Goal: Task Accomplishment & Management: Use online tool/utility

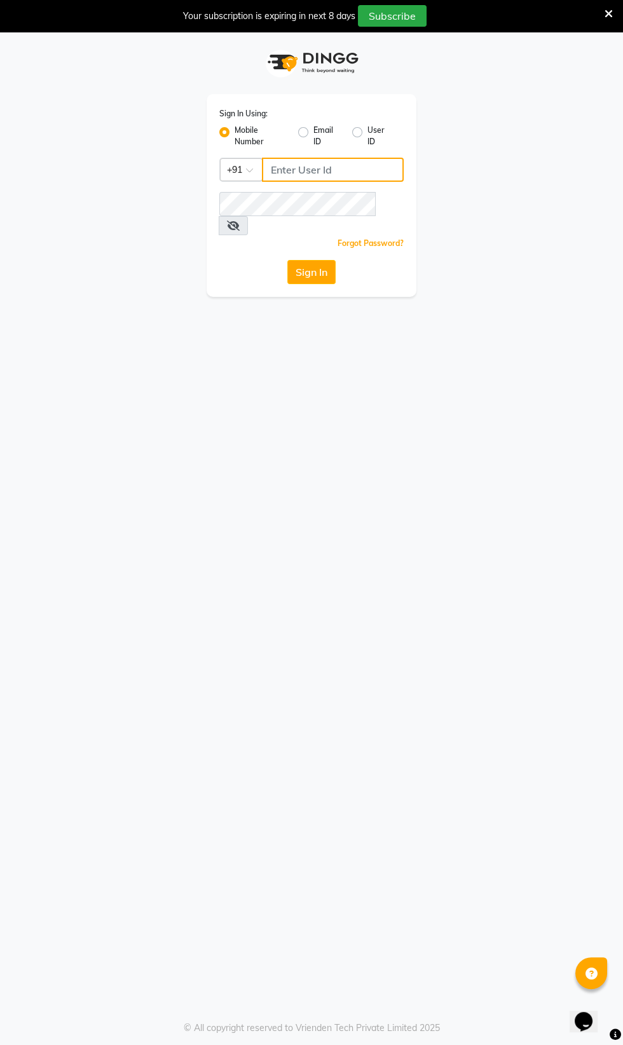
click at [292, 170] on input "Username" at bounding box center [333, 170] width 142 height 24
type input "8956544245"
click at [287, 260] on button "Sign In" at bounding box center [311, 272] width 48 height 24
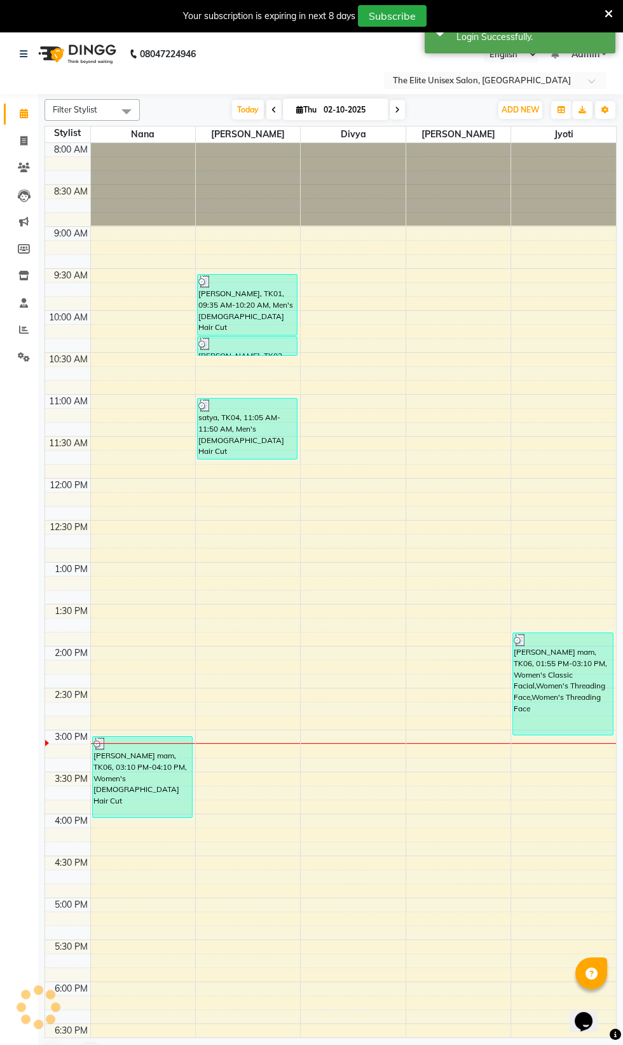
scroll to position [157, 0]
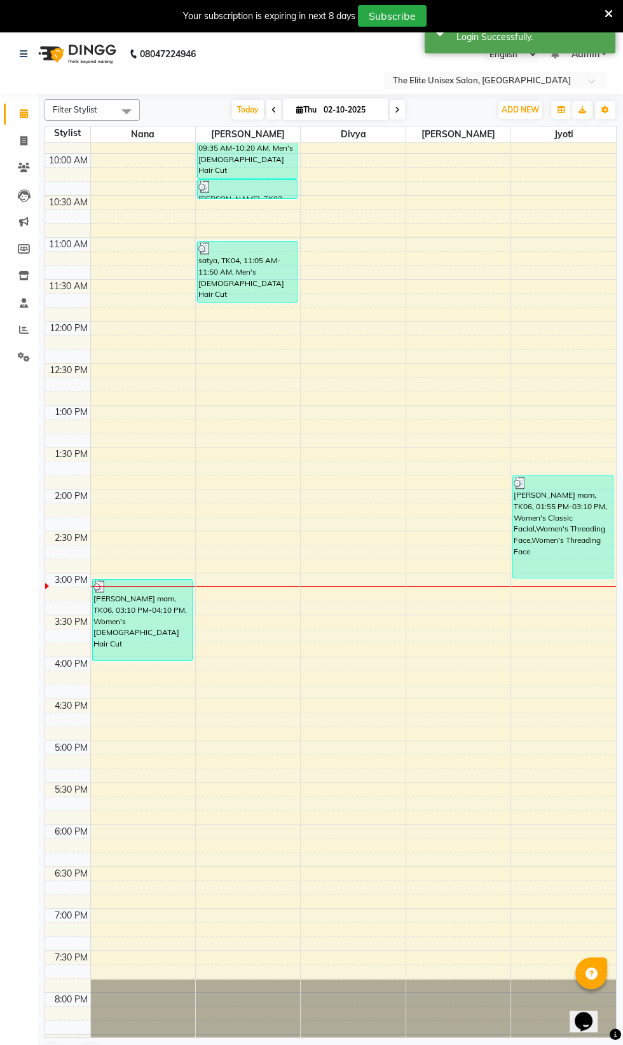
click at [567, 510] on div "[PERSON_NAME] mam, TK06, 01:55 PM-03:10 PM, Women's Classic Facial,Women's Thre…" at bounding box center [563, 527] width 100 height 102
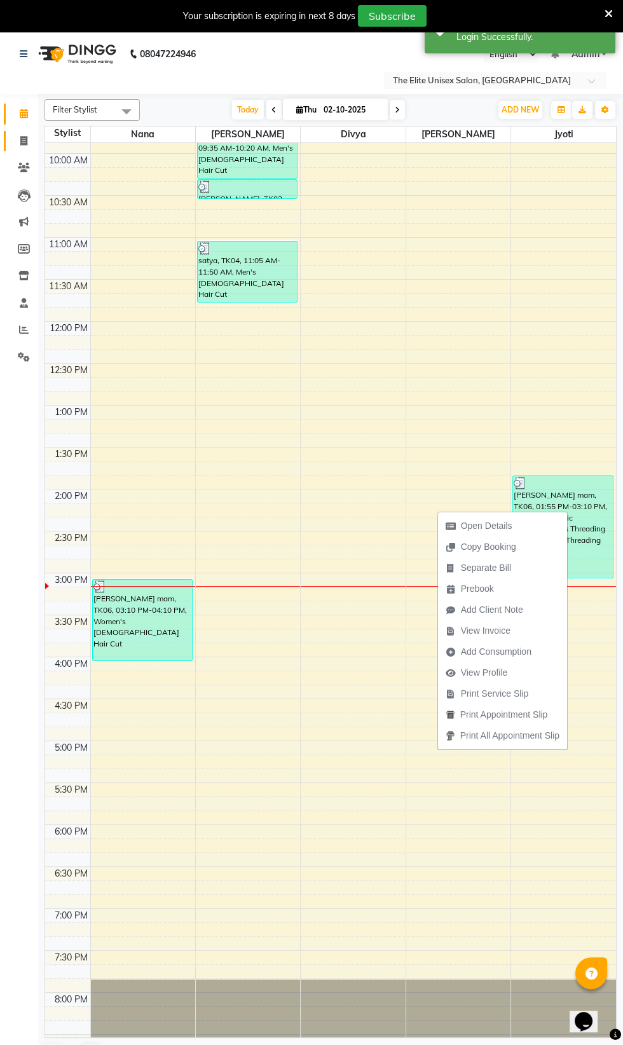
click at [24, 141] on icon at bounding box center [23, 141] width 7 height 10
select select "service"
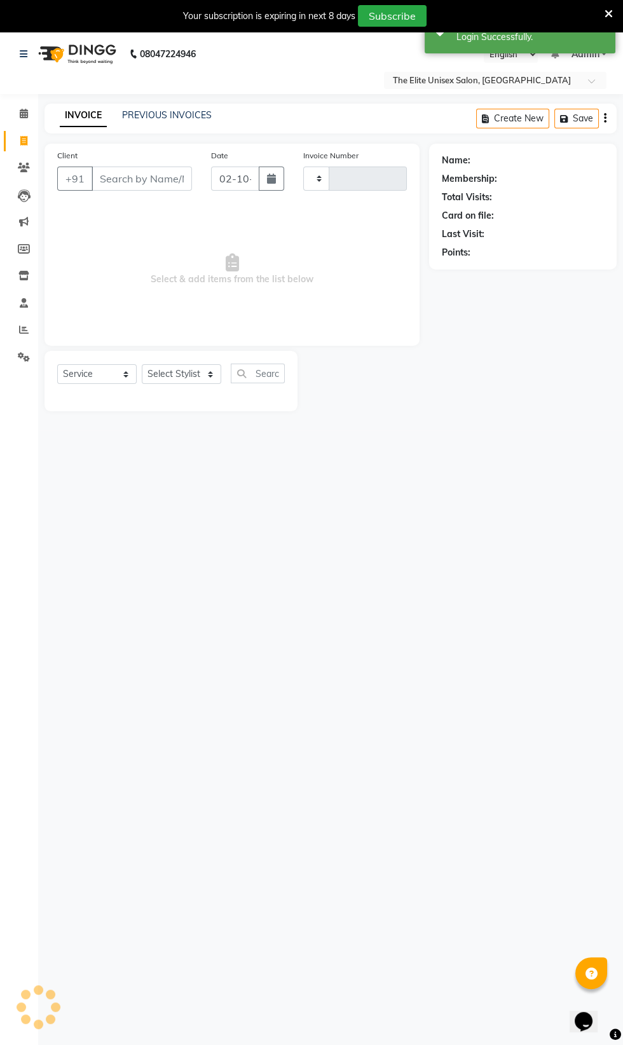
type input "2764"
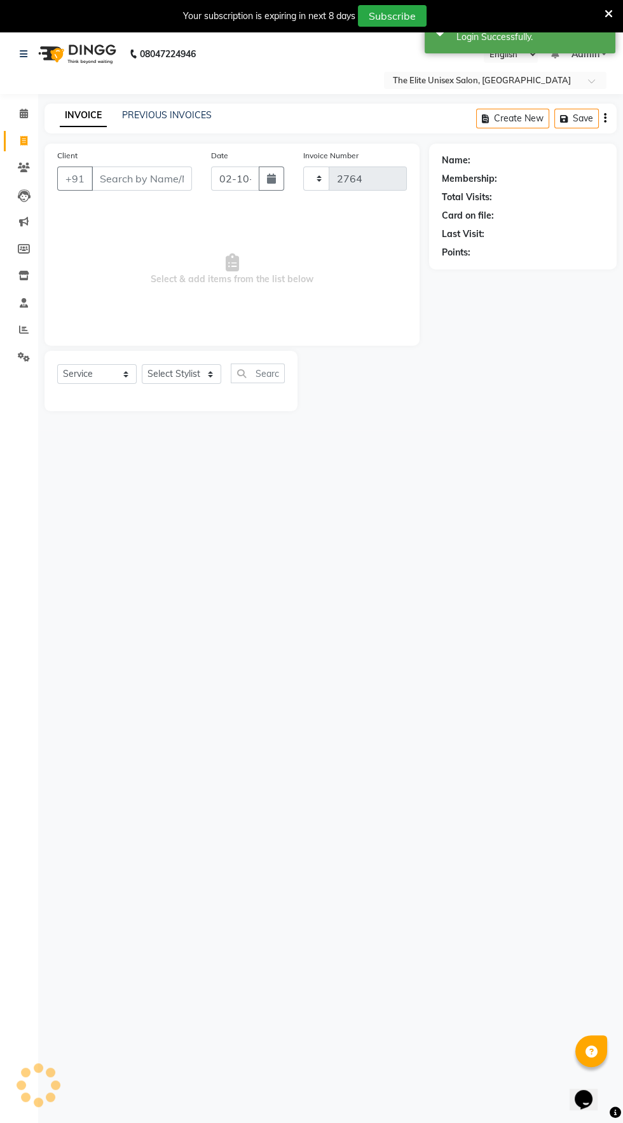
select select "7086"
click at [194, 113] on link "PREVIOUS INVOICES" at bounding box center [167, 114] width 90 height 11
